Goal: Information Seeking & Learning: Learn about a topic

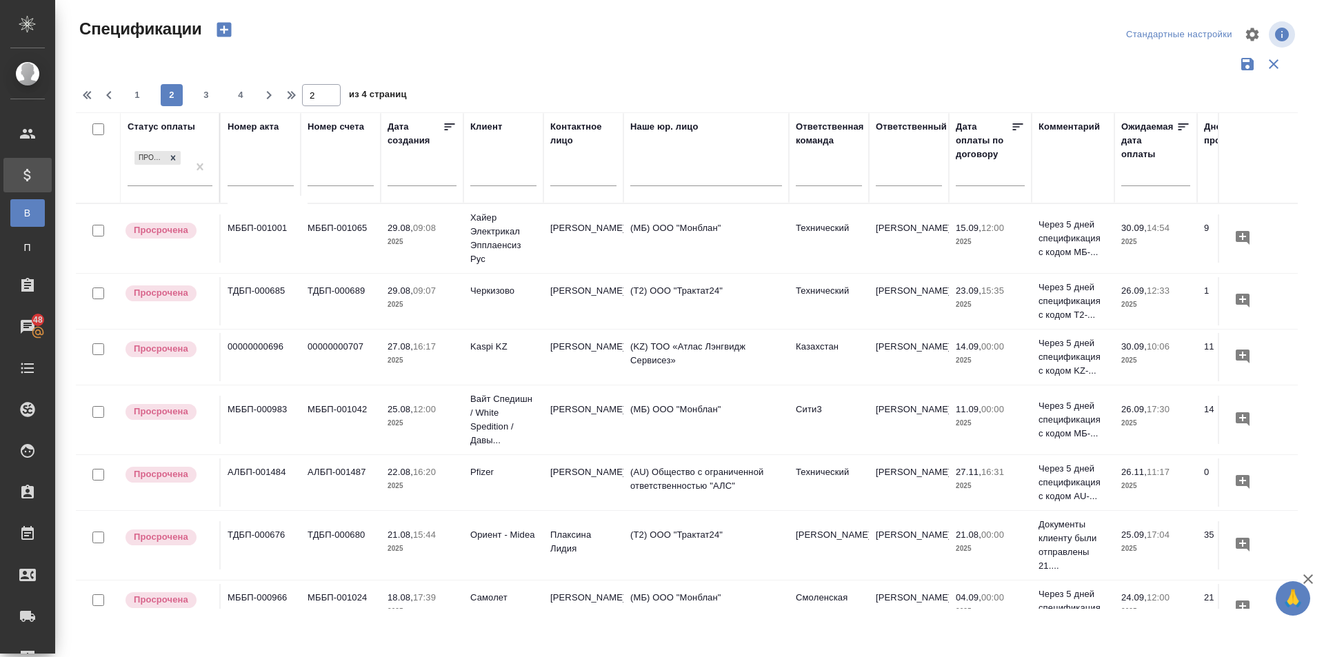
scroll to position [0, 231]
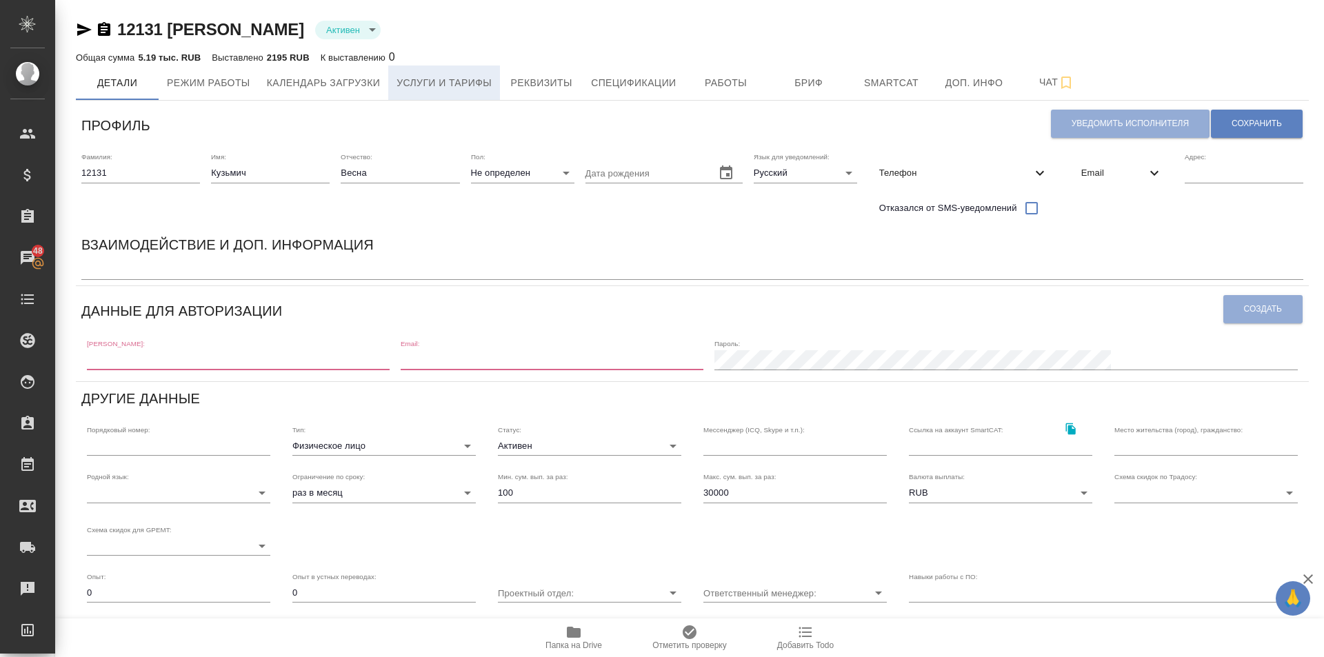
click at [441, 80] on span "Услуги и тарифы" at bounding box center [443, 82] width 95 height 17
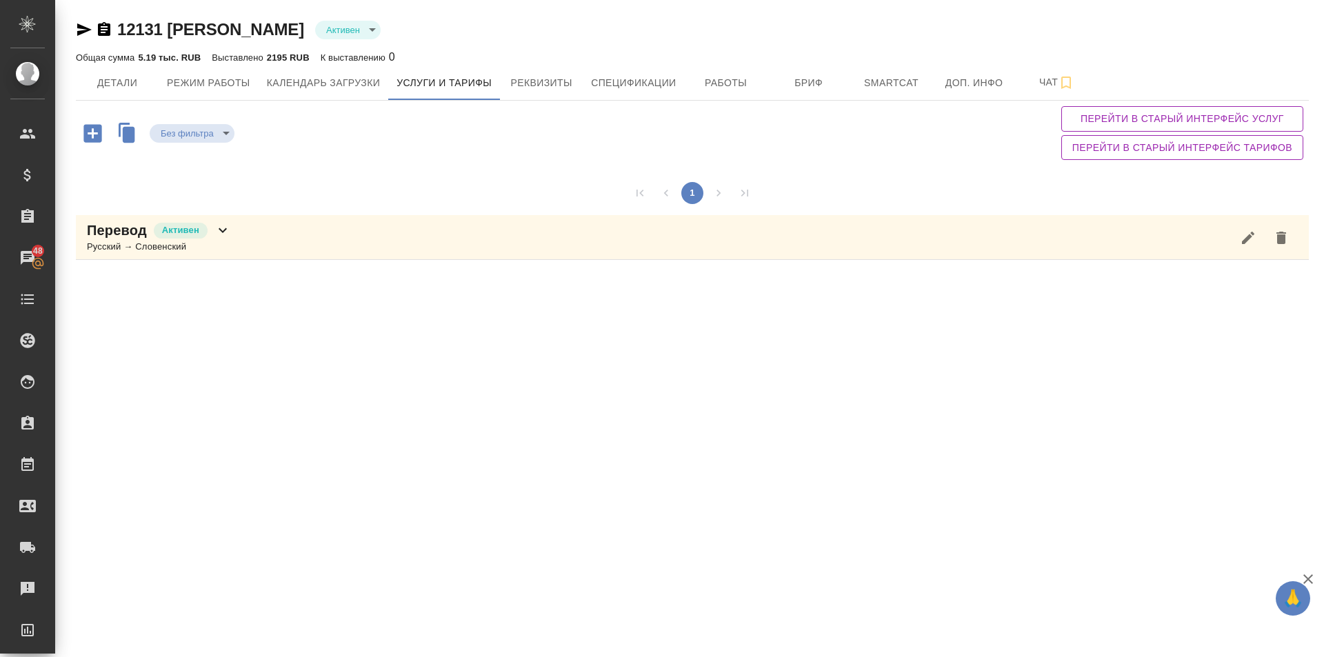
click at [221, 228] on icon at bounding box center [222, 230] width 17 height 17
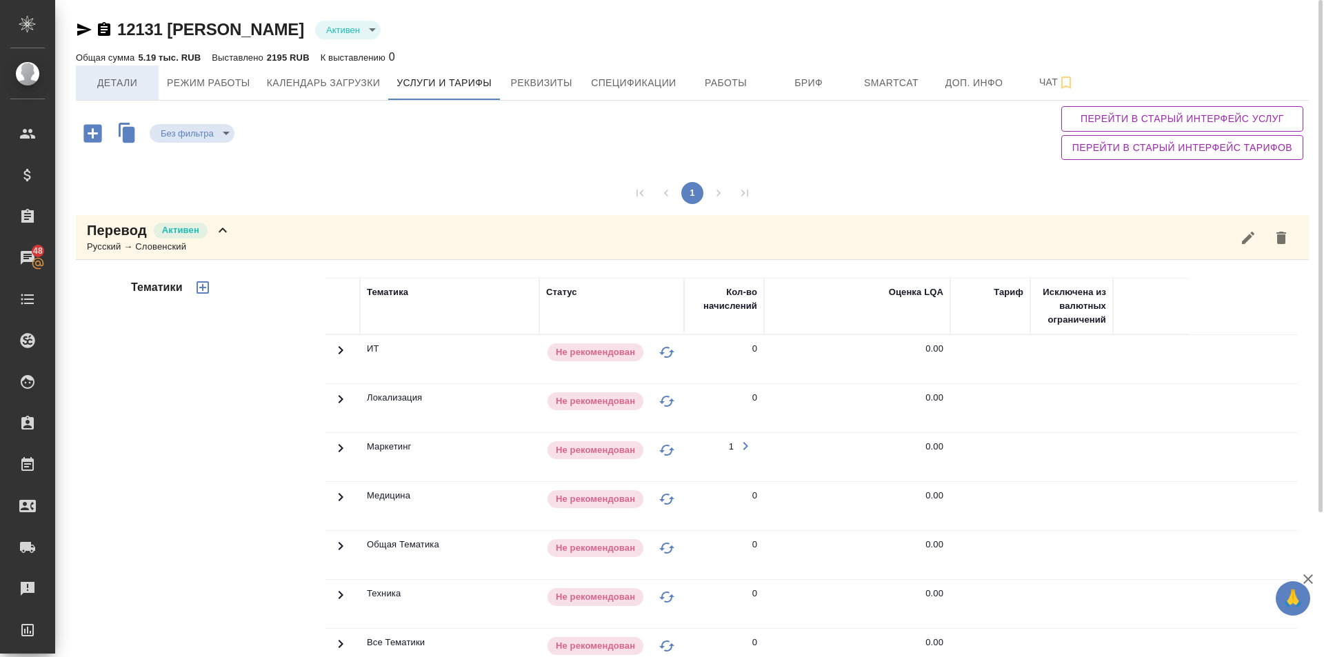
click at [113, 83] on span "Детали" at bounding box center [117, 82] width 66 height 17
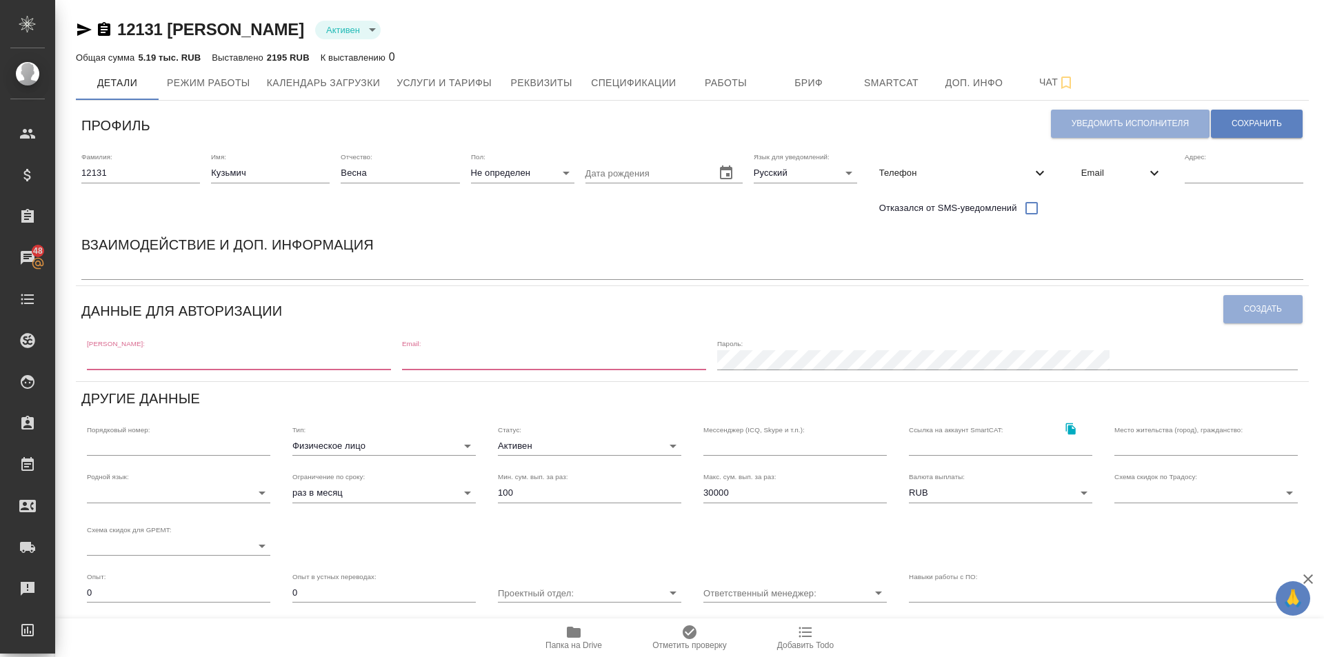
click at [80, 30] on icon "button" at bounding box center [84, 29] width 17 height 17
